Goal: Task Accomplishment & Management: Manage account settings

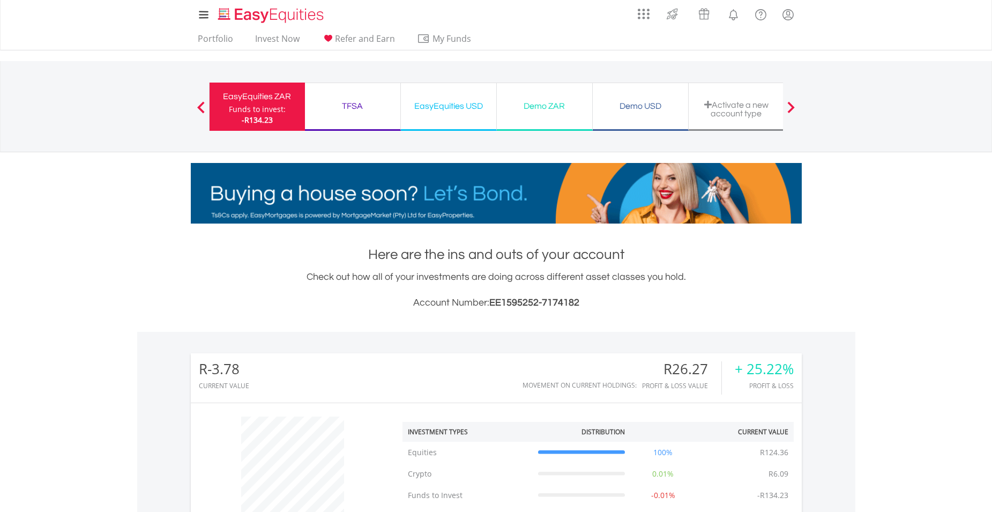
click at [356, 106] on div "TFSA" at bounding box center [352, 106] width 82 height 15
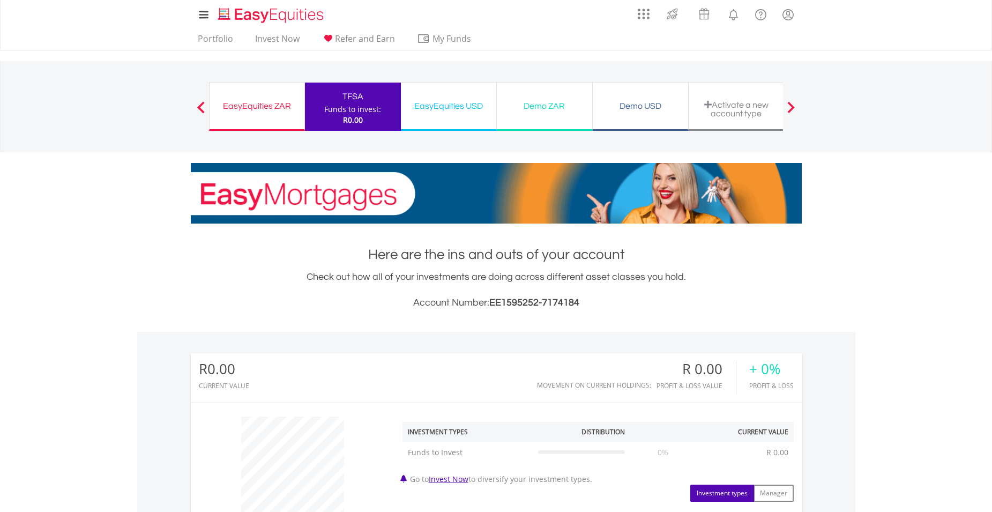
click at [250, 105] on div "EasyEquities ZAR" at bounding box center [257, 106] width 82 height 15
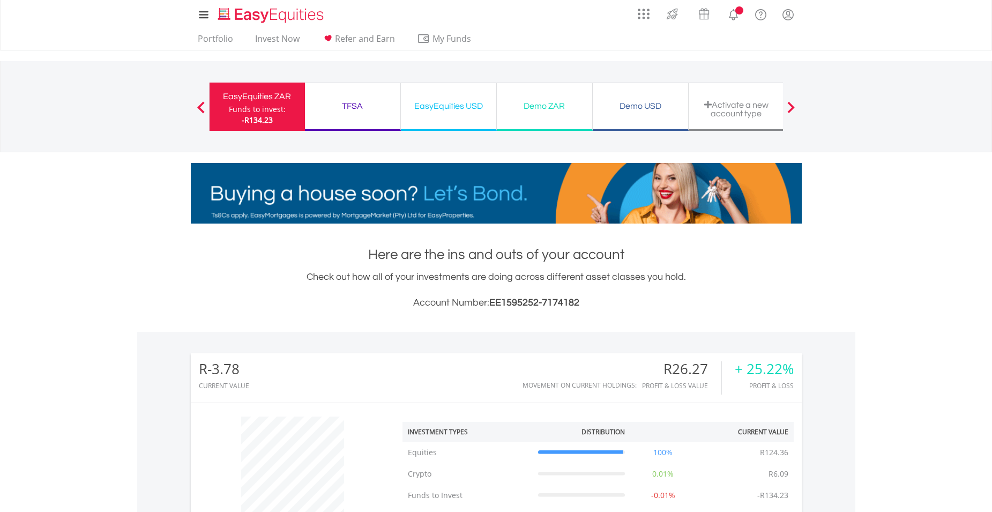
scroll to position [103, 204]
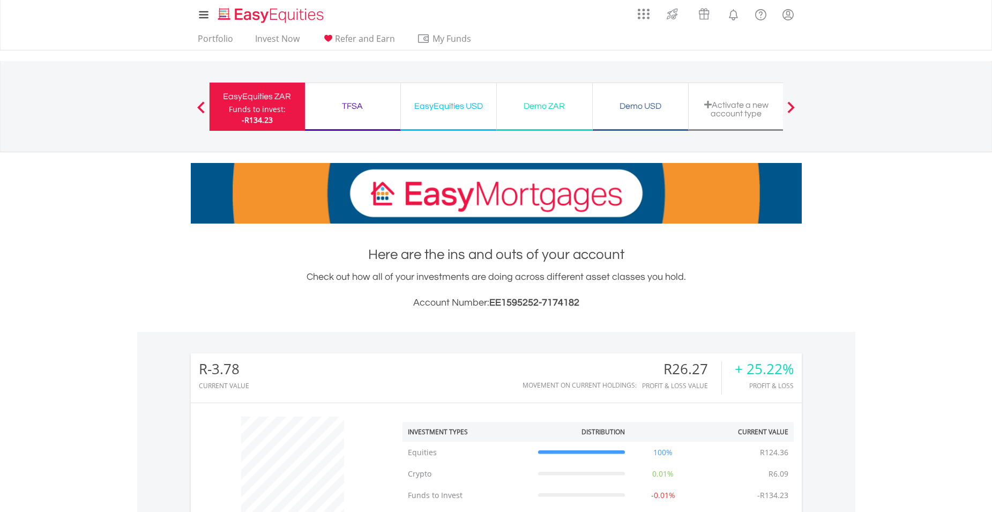
click at [452, 104] on div "EasyEquities USD" at bounding box center [448, 106] width 82 height 15
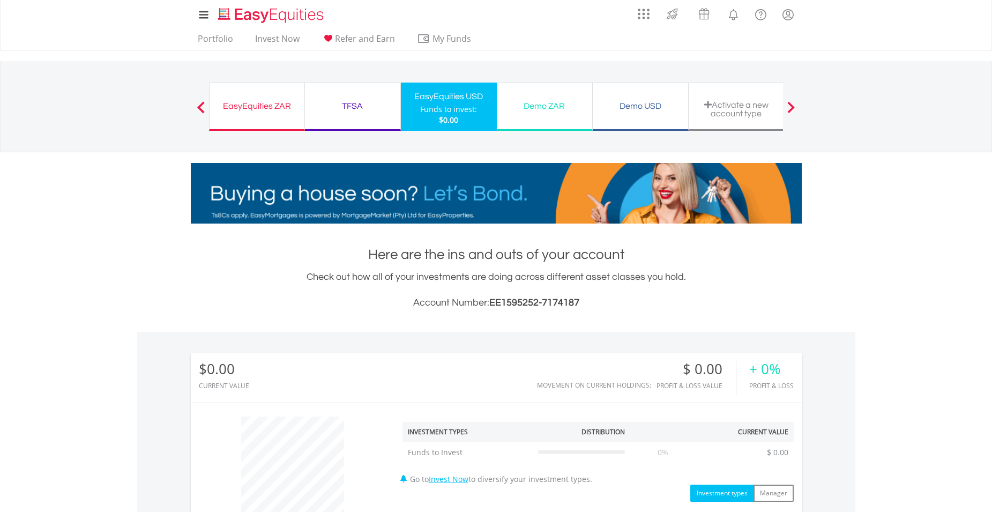
click at [546, 104] on div "Demo ZAR" at bounding box center [544, 106] width 82 height 15
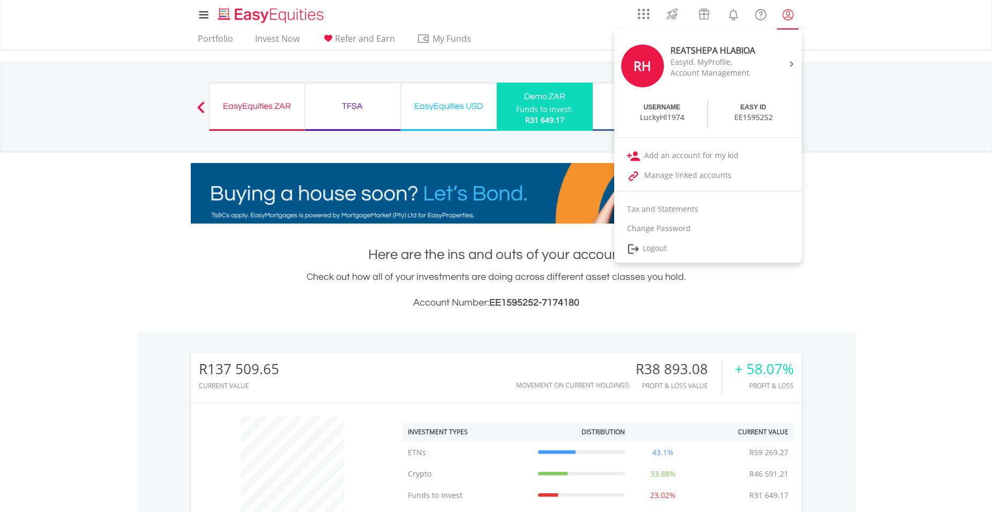
click at [790, 13] on lord-icon "My Profile" at bounding box center [787, 14] width 13 height 13
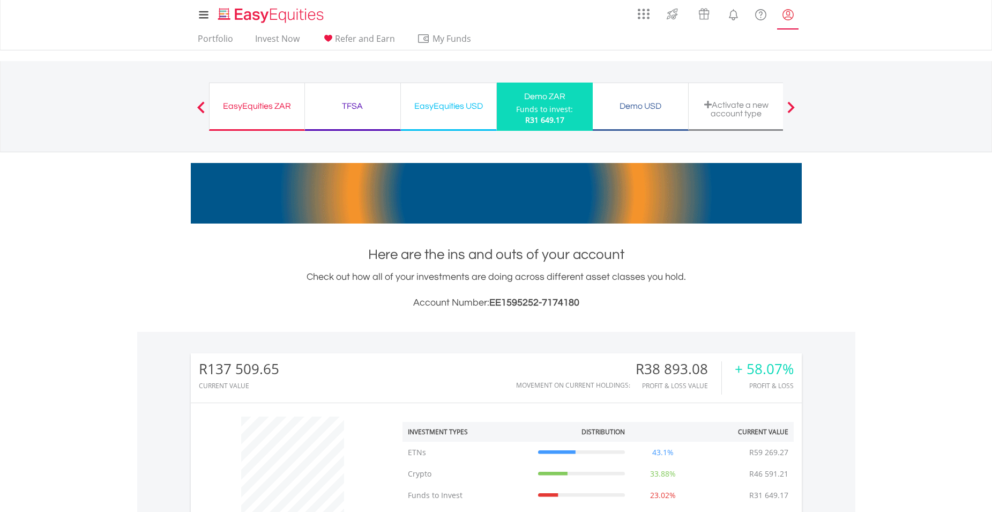
click at [790, 13] on lord-icon "My Profile" at bounding box center [787, 14] width 13 height 13
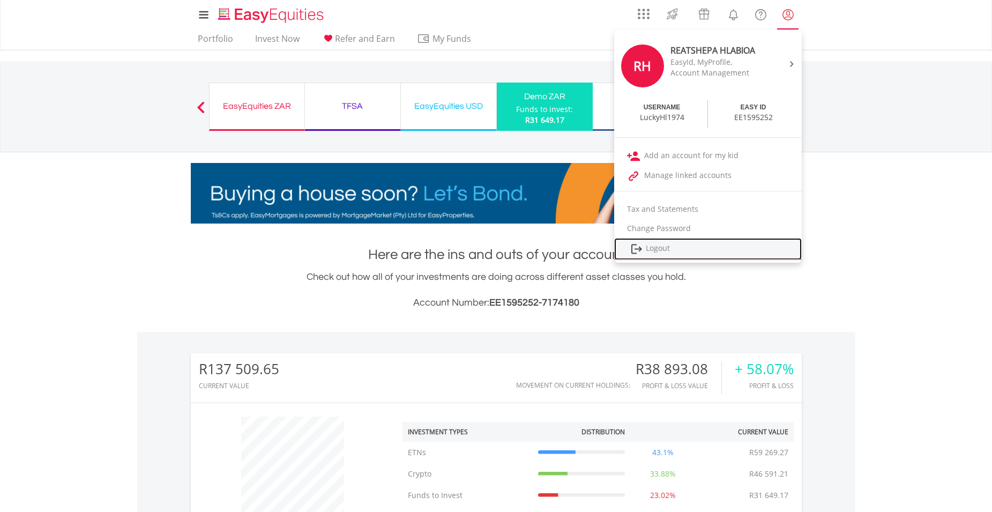
click at [653, 247] on link "Logout" at bounding box center [707, 249] width 187 height 22
